Goal: Information Seeking & Learning: Learn about a topic

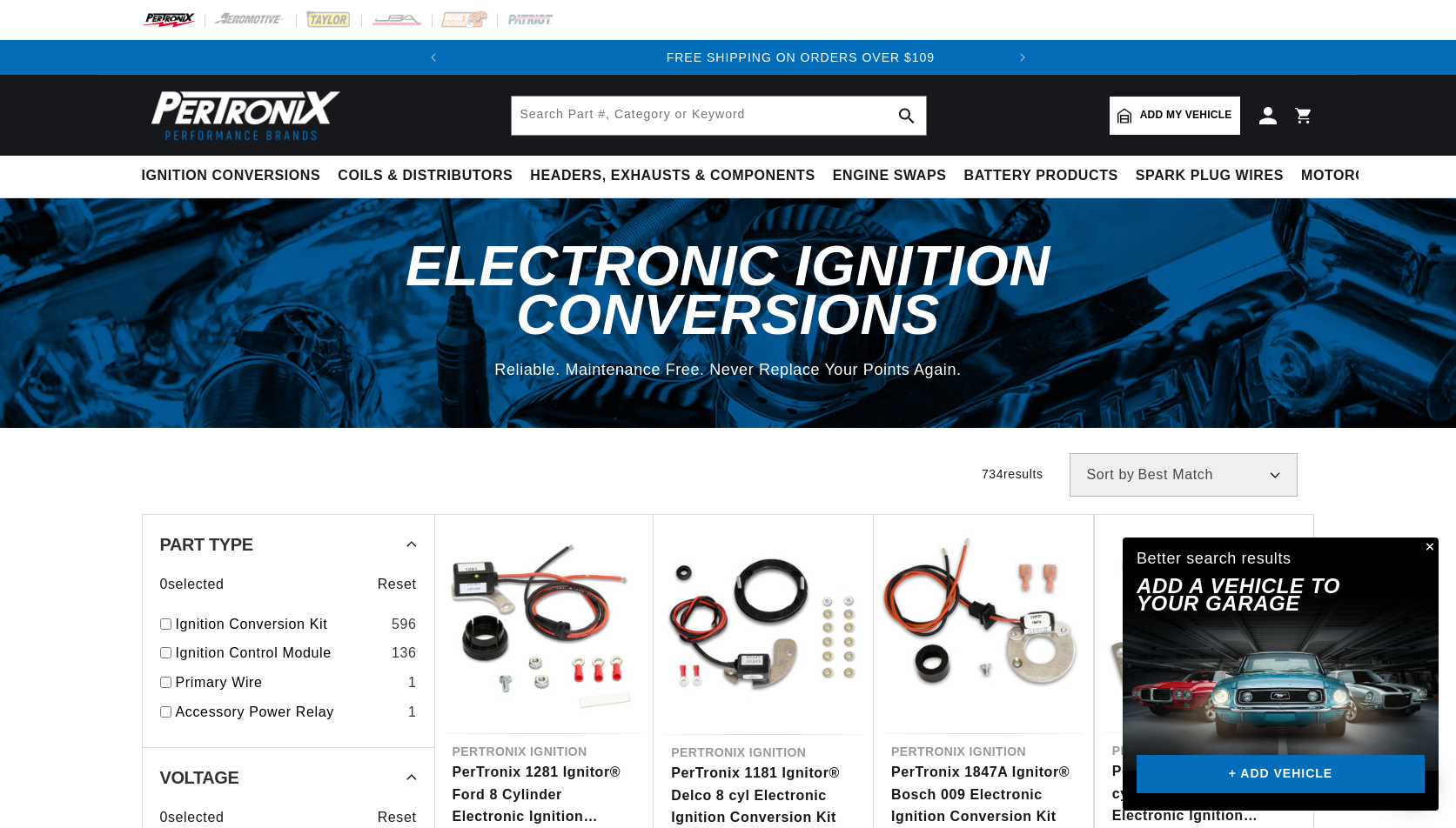
scroll to position [0, 553]
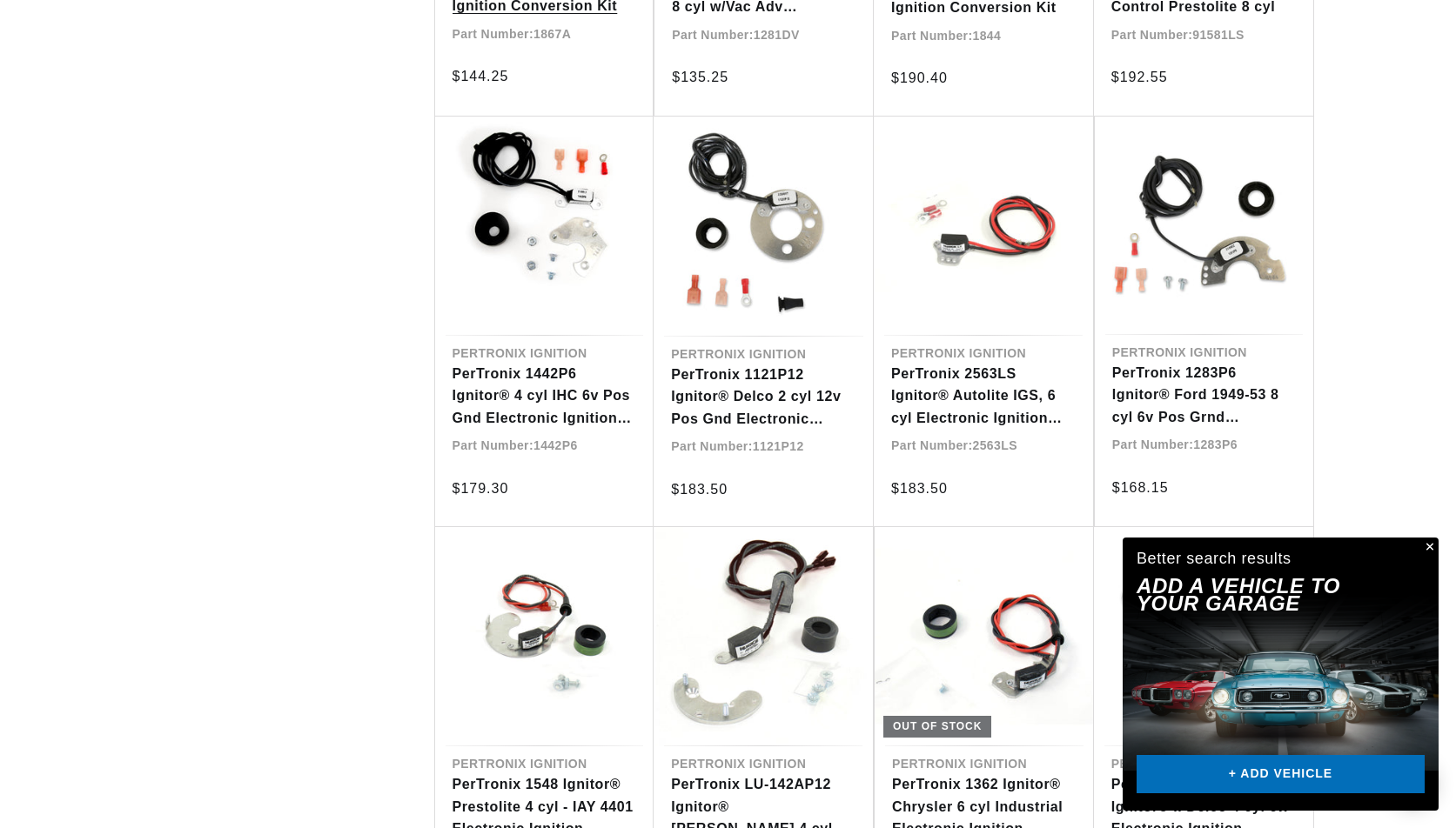
scroll to position [0, 553]
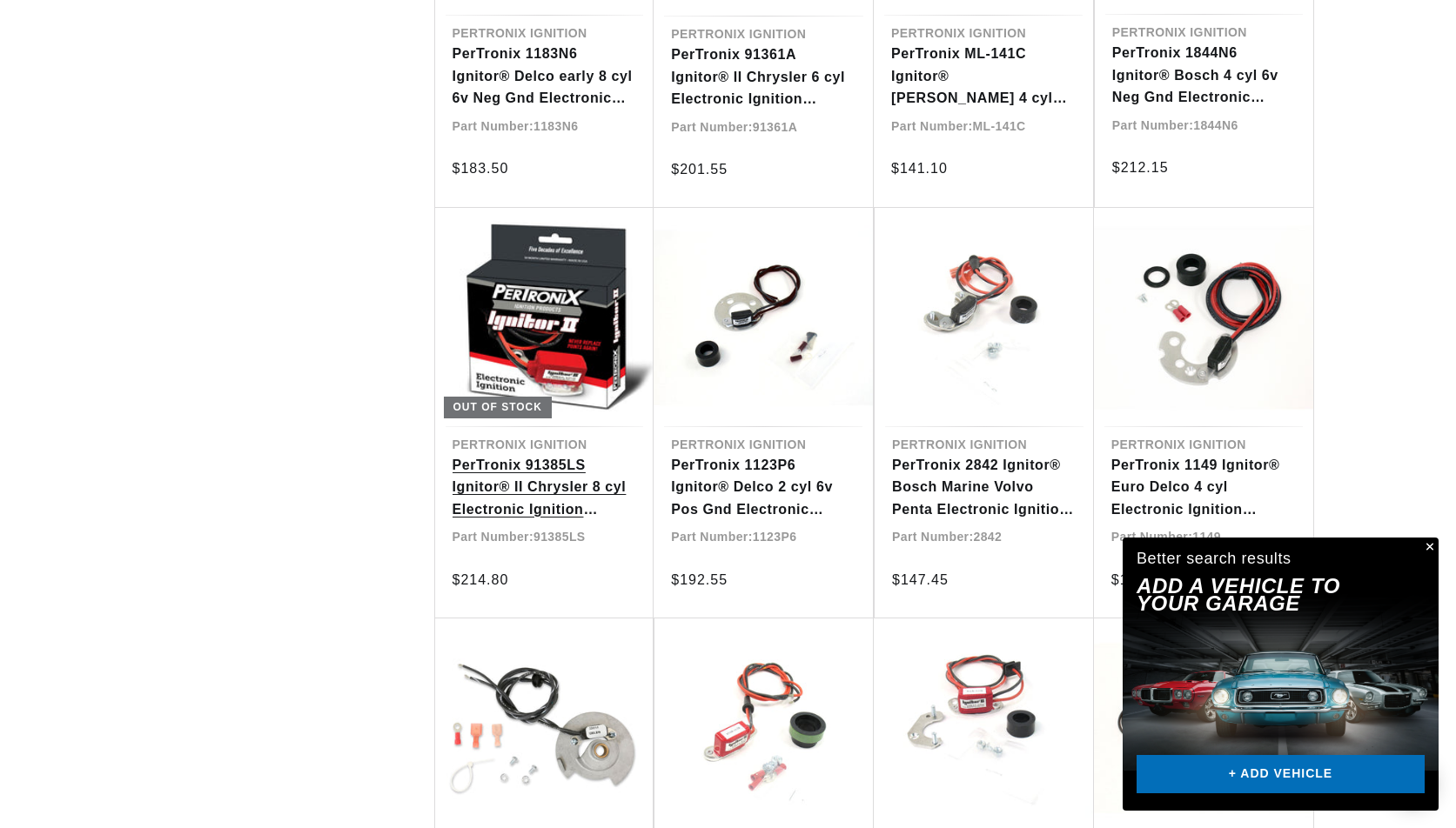
scroll to position [13050, 0]
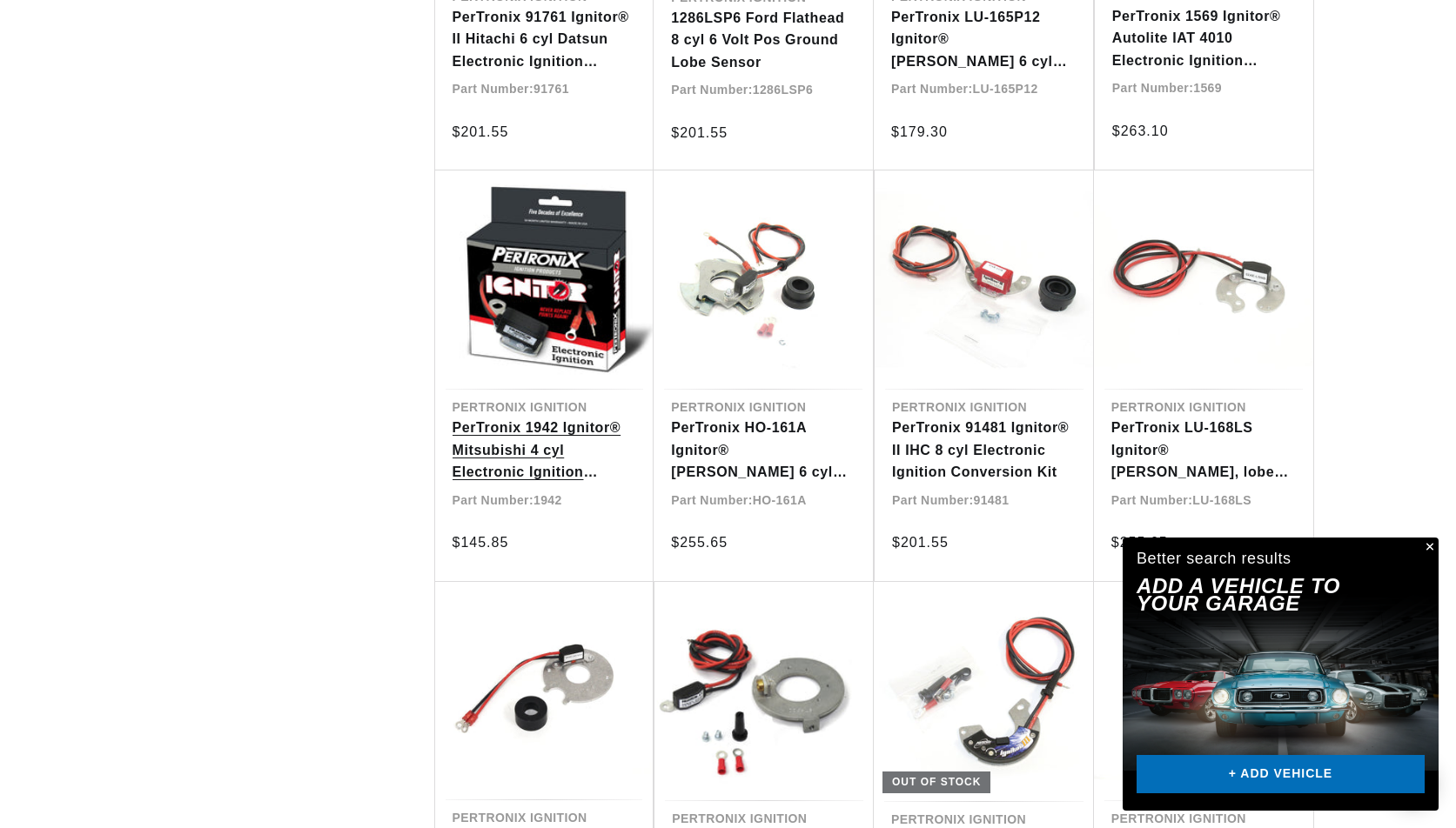
scroll to position [0, 551]
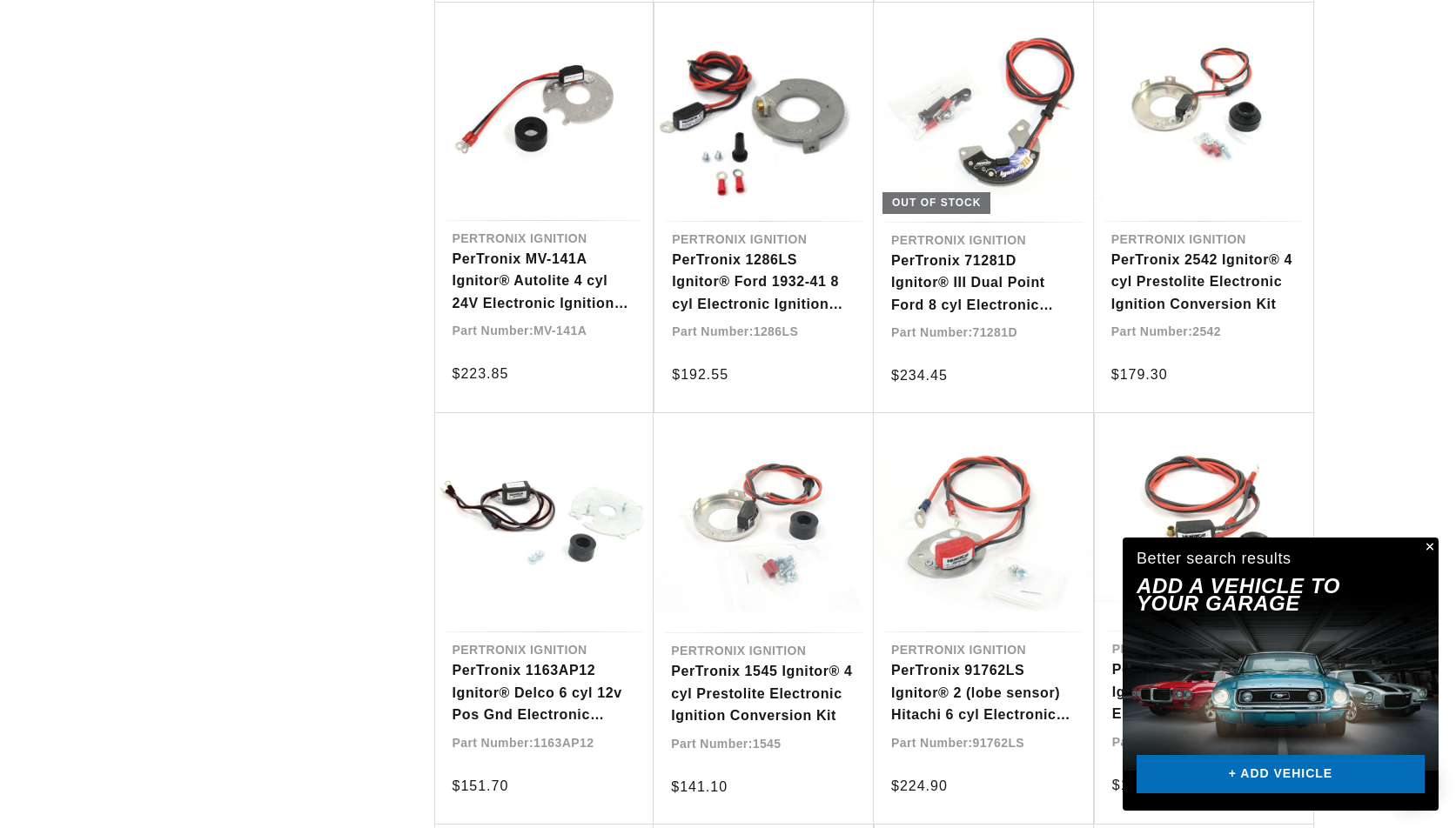
scroll to position [14900, 0]
